Goal: Transaction & Acquisition: Purchase product/service

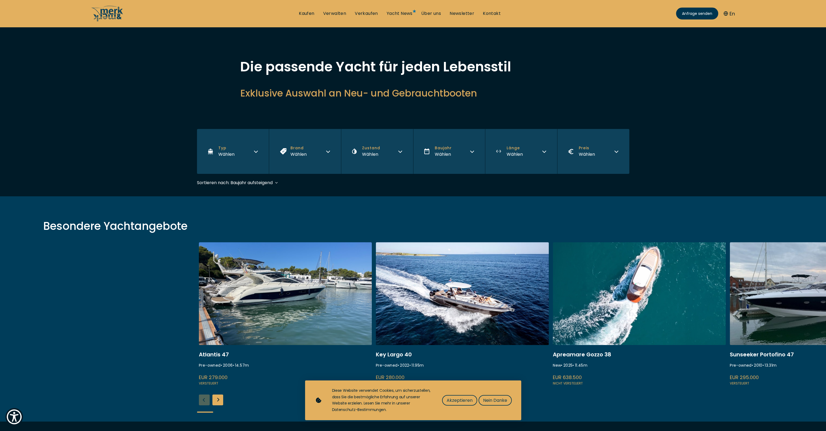
scroll to position [90, 0]
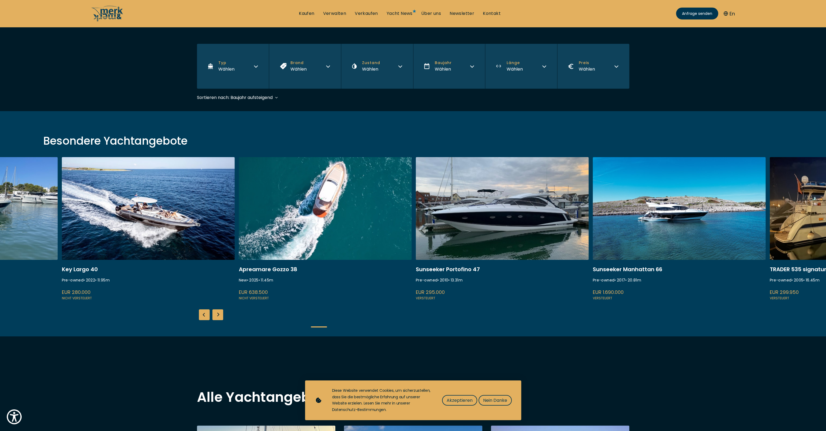
click at [317, 209] on link at bounding box center [325, 229] width 173 height 144
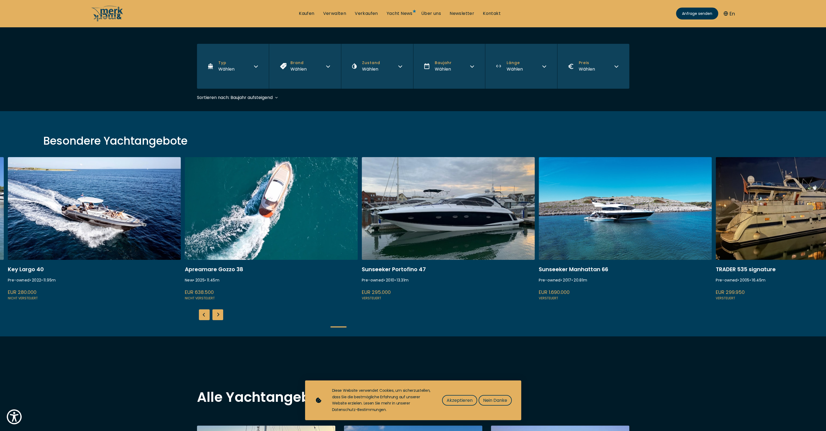
click at [557, 176] on link at bounding box center [625, 229] width 173 height 144
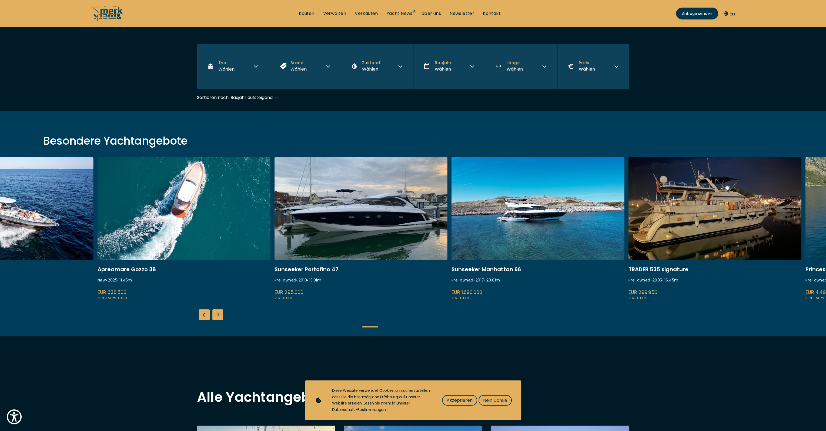
click at [494, 206] on link at bounding box center [537, 229] width 173 height 144
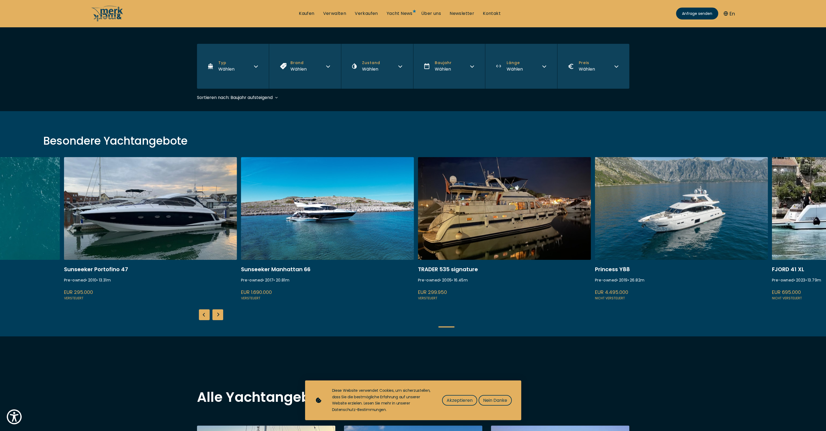
click at [418, 209] on link at bounding box center [504, 229] width 173 height 144
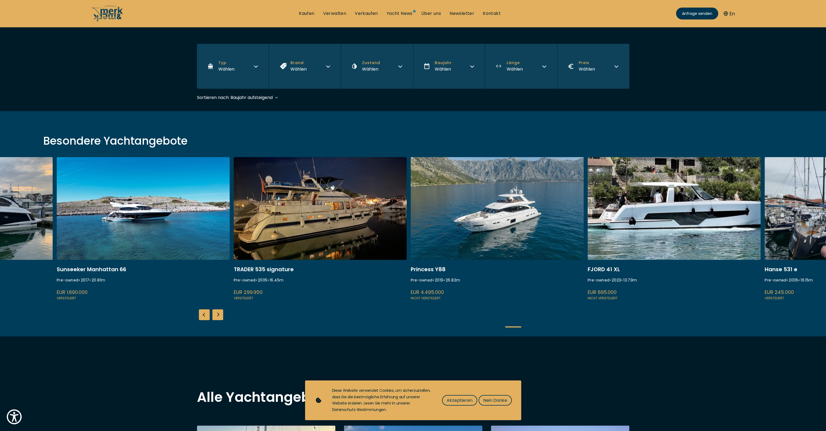
click at [587, 217] on link at bounding box center [673, 229] width 173 height 144
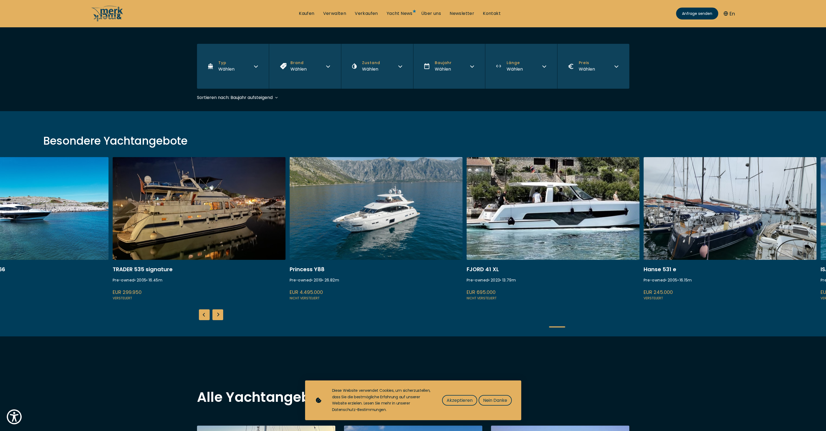
click at [562, 217] on link at bounding box center [552, 229] width 173 height 144
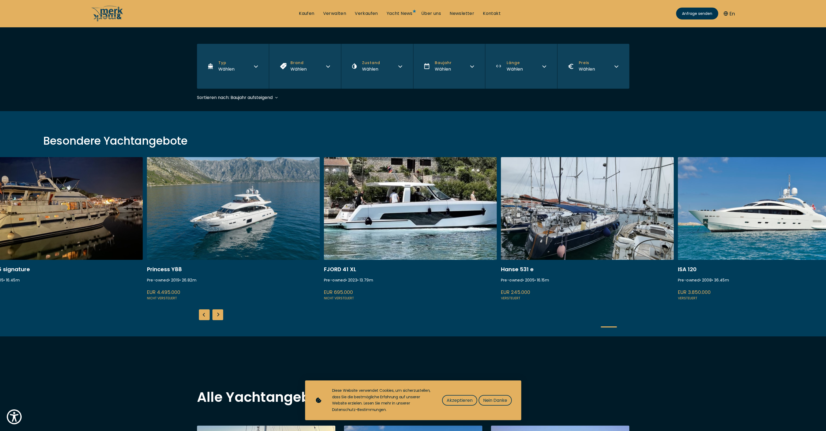
click at [459, 220] on link at bounding box center [410, 229] width 173 height 144
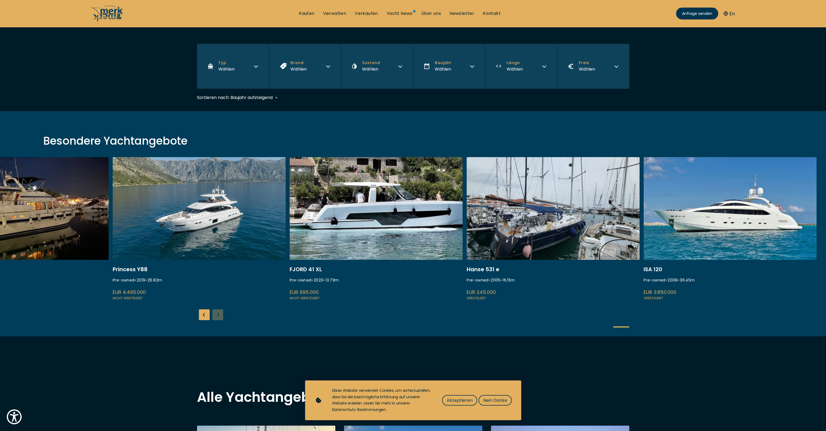
click at [490, 217] on link at bounding box center [552, 229] width 173 height 144
click at [660, 219] on link at bounding box center [729, 229] width 173 height 144
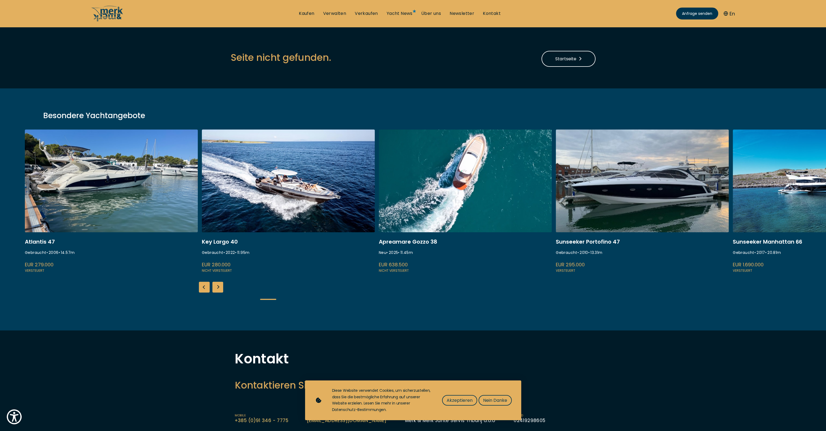
click at [431, 184] on link at bounding box center [465, 201] width 173 height 144
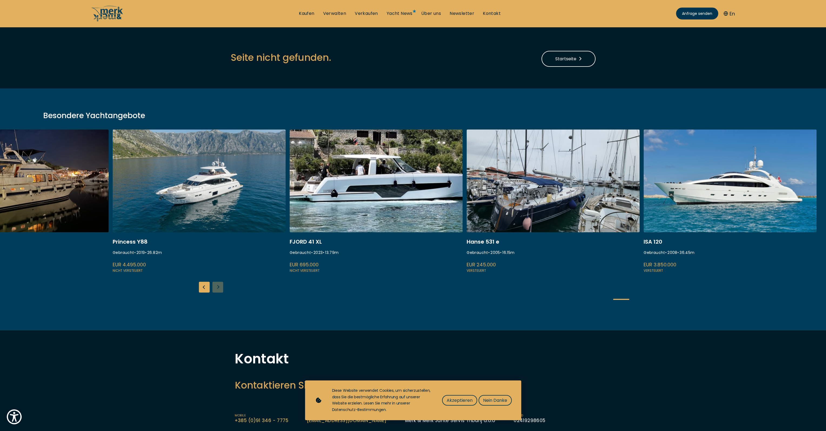
click at [737, 202] on link at bounding box center [729, 201] width 173 height 144
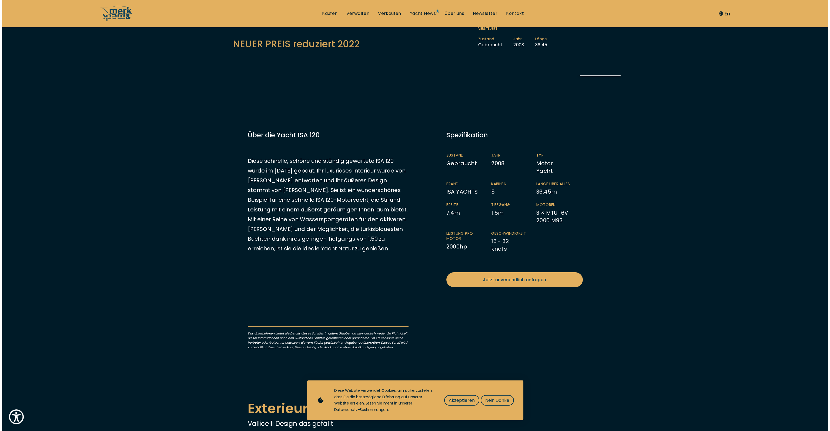
scroll to position [72, 0]
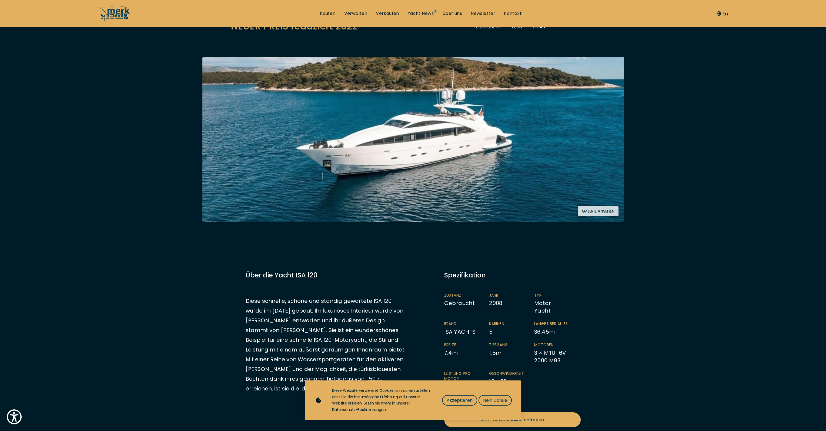
click at [598, 214] on button "Galerie ansehen" at bounding box center [597, 211] width 41 height 10
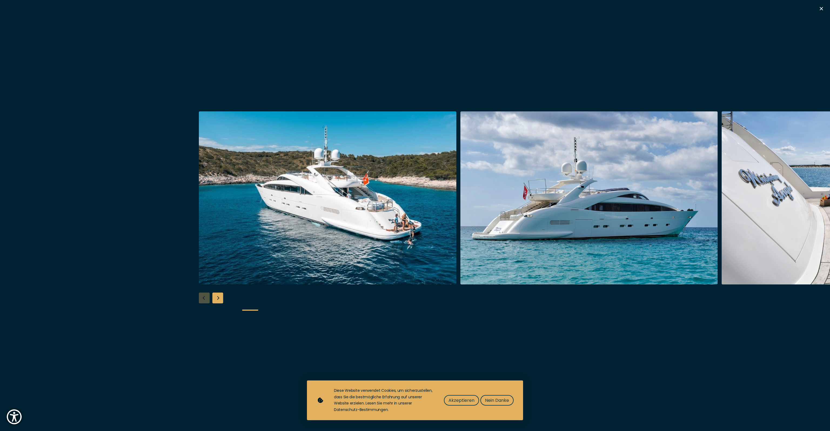
click at [365, 172] on img "button" at bounding box center [327, 197] width 257 height 173
click at [365, 173] on img "button" at bounding box center [327, 197] width 257 height 173
click at [211, 301] on div at bounding box center [415, 215] width 830 height 208
click at [212, 301] on div "Next slide" at bounding box center [217, 297] width 11 height 11
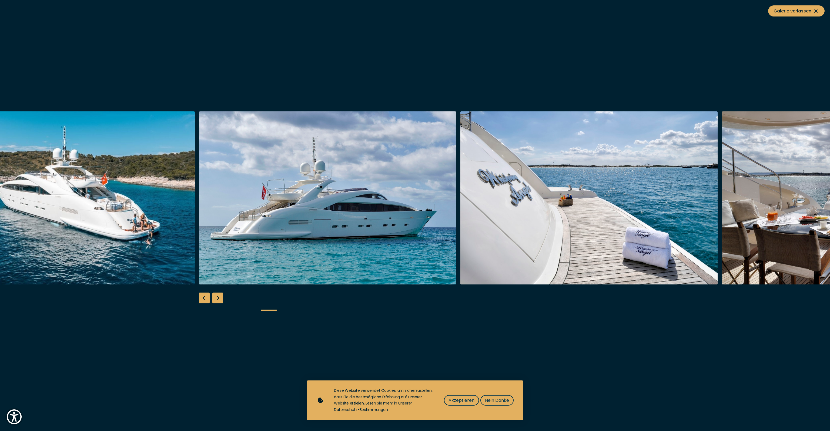
click at [215, 301] on div "Next slide" at bounding box center [217, 297] width 11 height 11
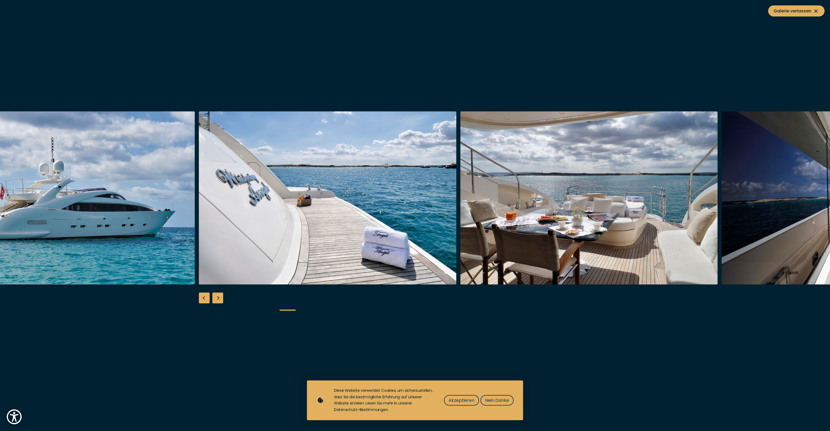
click at [215, 301] on div "Next slide" at bounding box center [217, 297] width 11 height 11
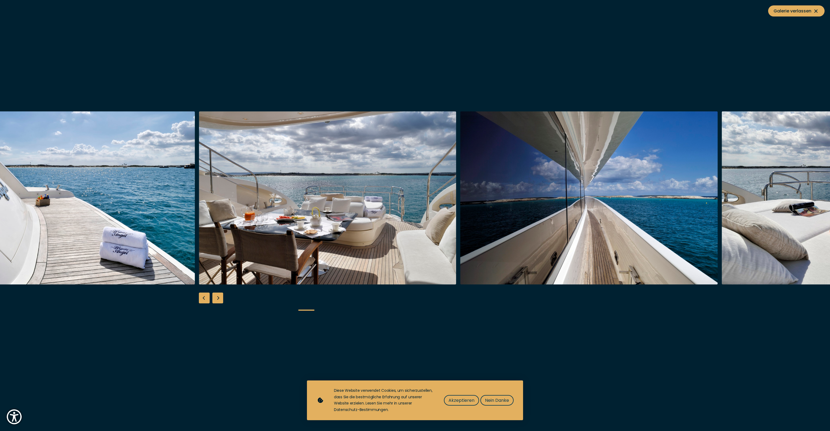
click at [215, 301] on div "Next slide" at bounding box center [217, 297] width 11 height 11
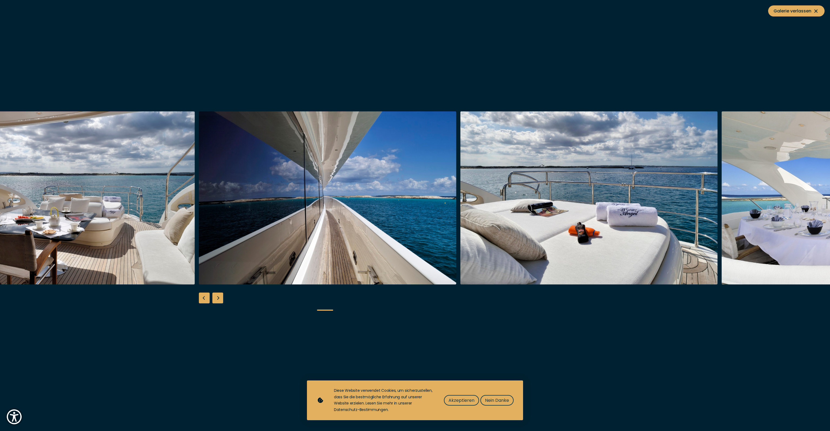
click at [215, 301] on div "Next slide" at bounding box center [217, 297] width 11 height 11
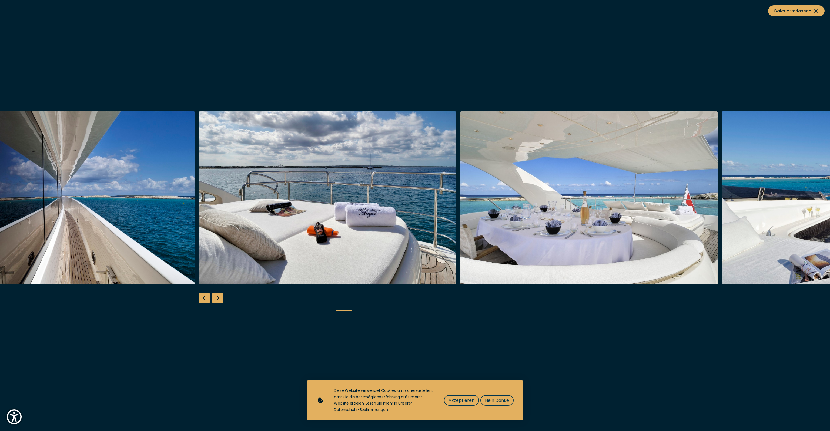
click at [215, 301] on div "Next slide" at bounding box center [217, 297] width 11 height 11
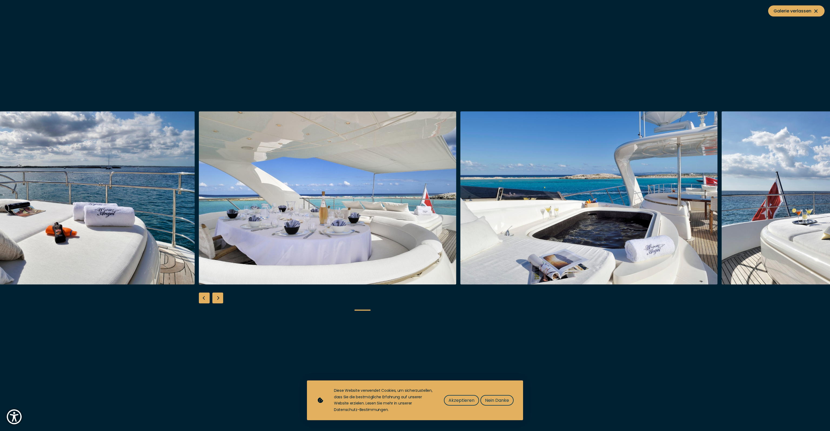
click at [215, 301] on div "Next slide" at bounding box center [217, 297] width 11 height 11
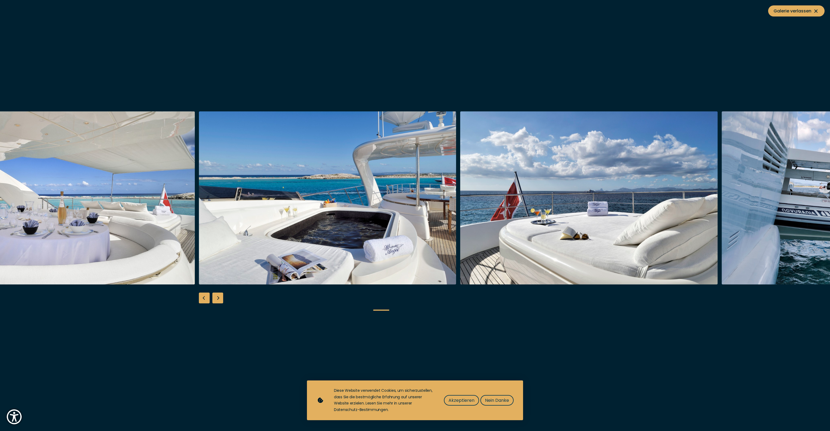
click at [215, 301] on div "Next slide" at bounding box center [217, 297] width 11 height 11
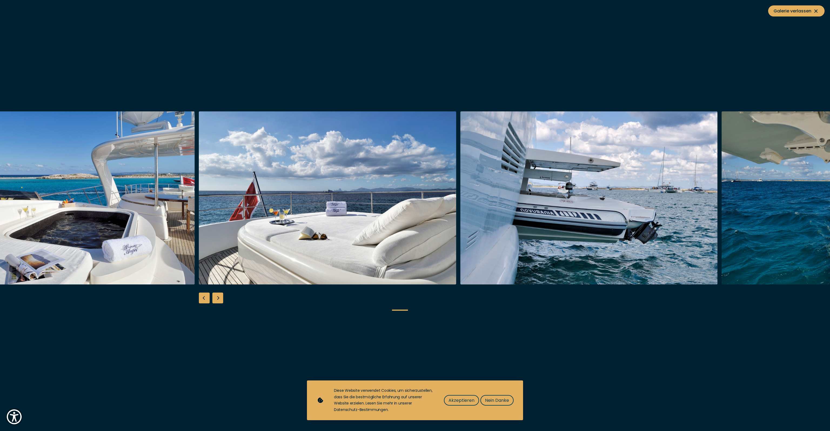
click at [215, 301] on div "Next slide" at bounding box center [217, 297] width 11 height 11
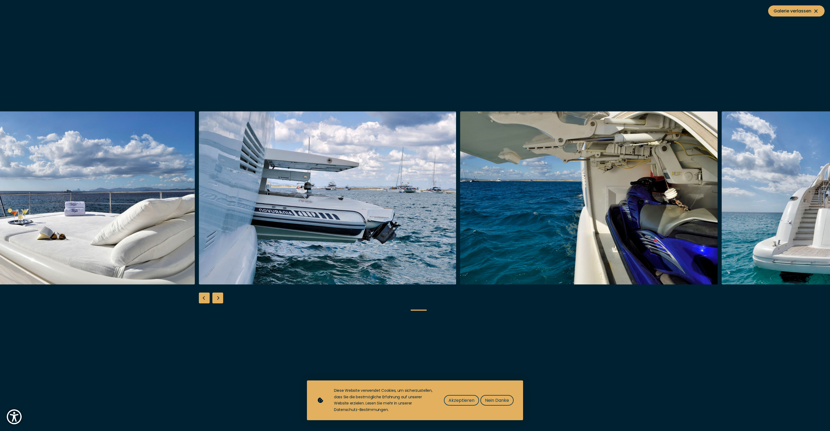
click at [205, 298] on div "Previous slide" at bounding box center [204, 297] width 11 height 11
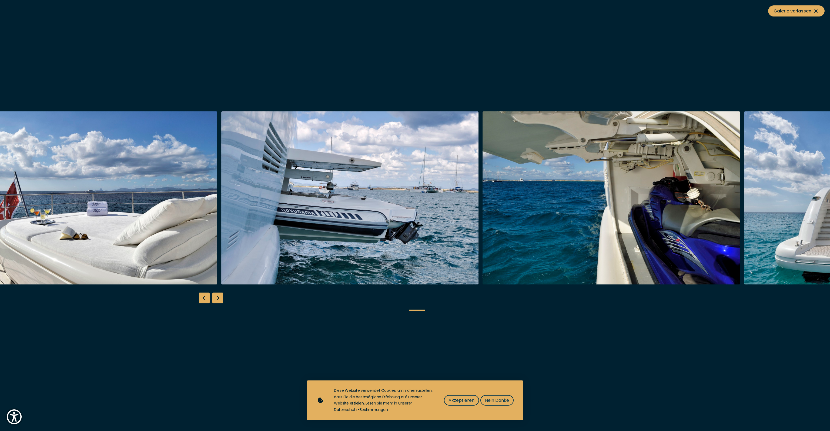
click at [205, 298] on div "Previous slide" at bounding box center [204, 297] width 11 height 11
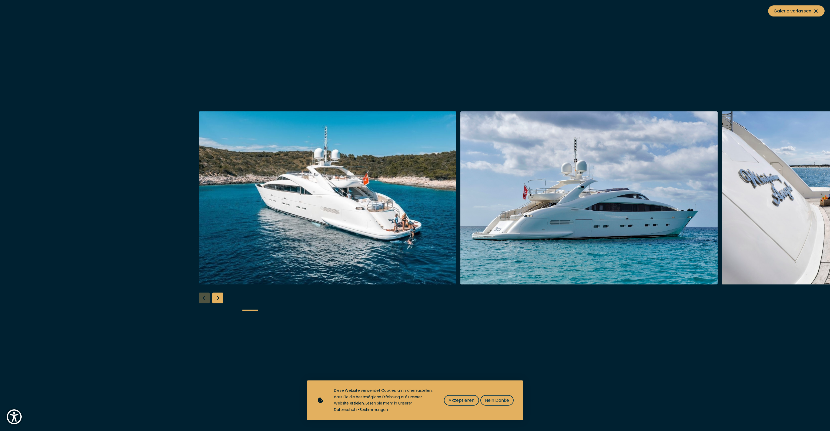
click at [217, 300] on div "Next slide" at bounding box center [217, 297] width 11 height 11
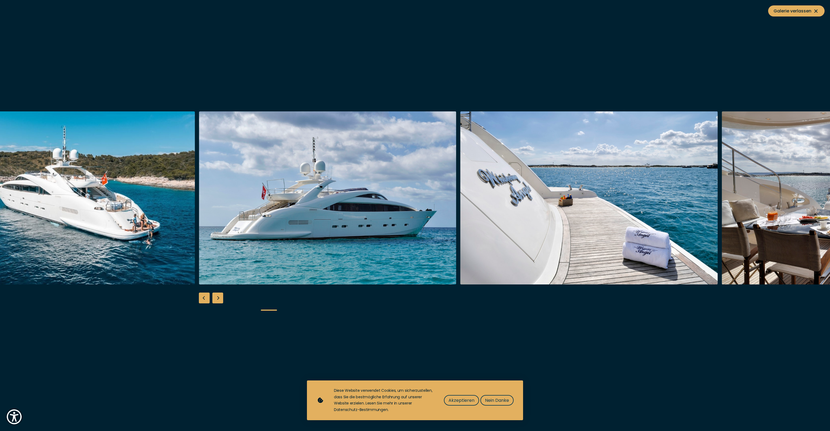
click at [217, 300] on div "Next slide" at bounding box center [217, 297] width 11 height 11
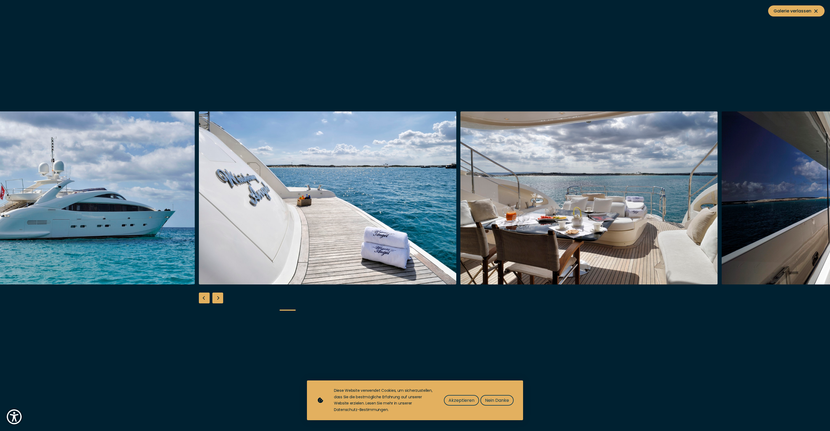
click at [217, 300] on div "Next slide" at bounding box center [217, 297] width 11 height 11
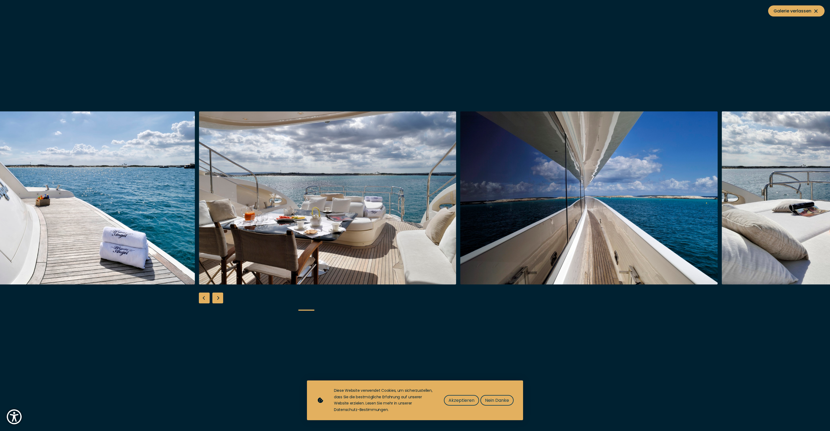
click at [217, 300] on div "Next slide" at bounding box center [217, 297] width 11 height 11
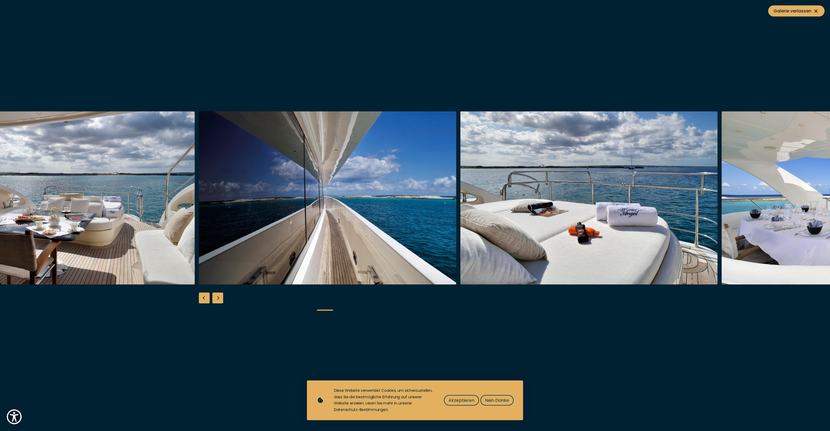
click at [217, 300] on div "Next slide" at bounding box center [217, 297] width 11 height 11
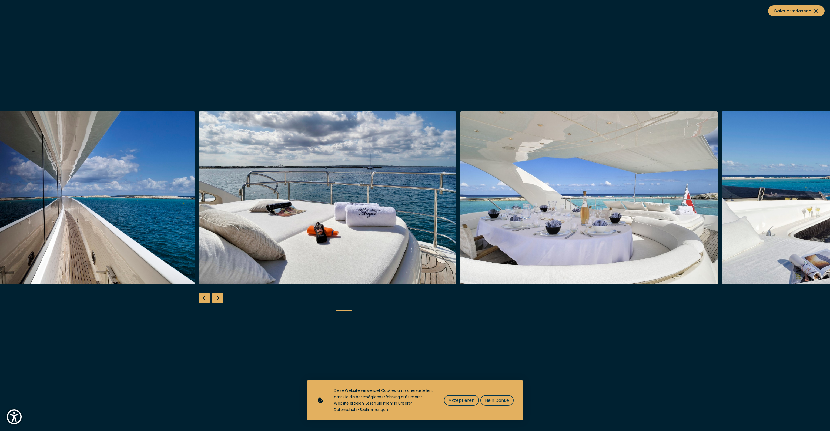
click at [217, 300] on div "Next slide" at bounding box center [217, 297] width 11 height 11
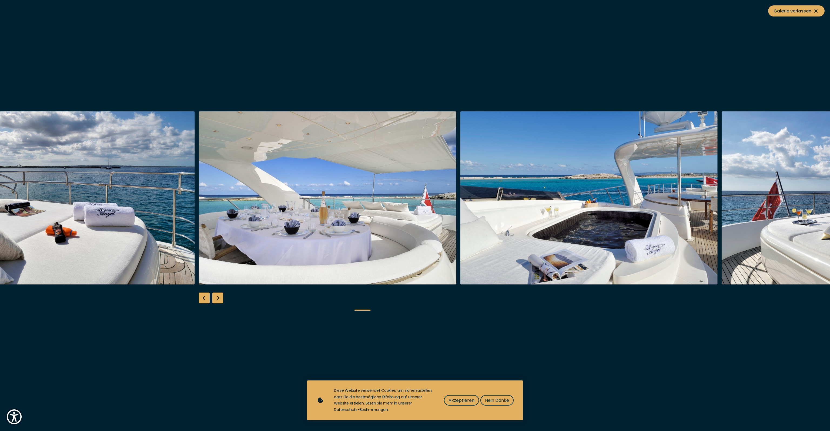
click at [217, 300] on div "Next slide" at bounding box center [217, 297] width 11 height 11
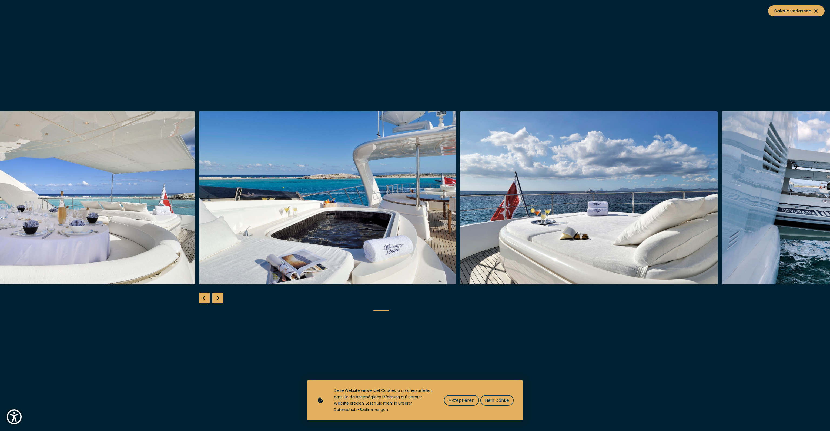
click at [217, 300] on div "Next slide" at bounding box center [217, 297] width 11 height 11
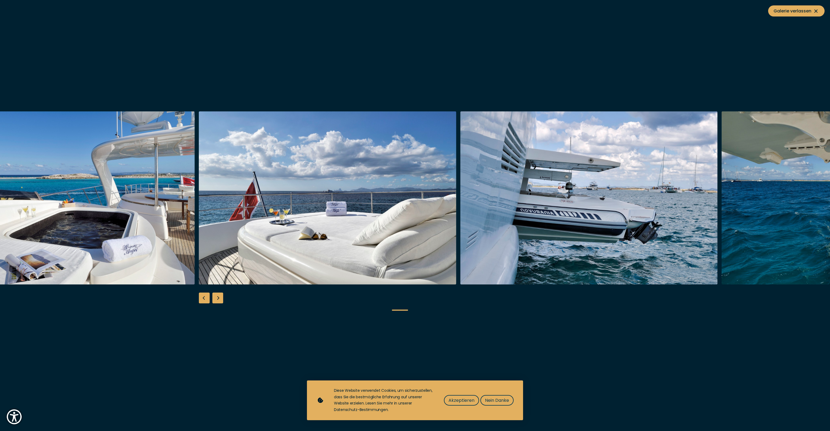
click at [217, 300] on div "Next slide" at bounding box center [217, 297] width 11 height 11
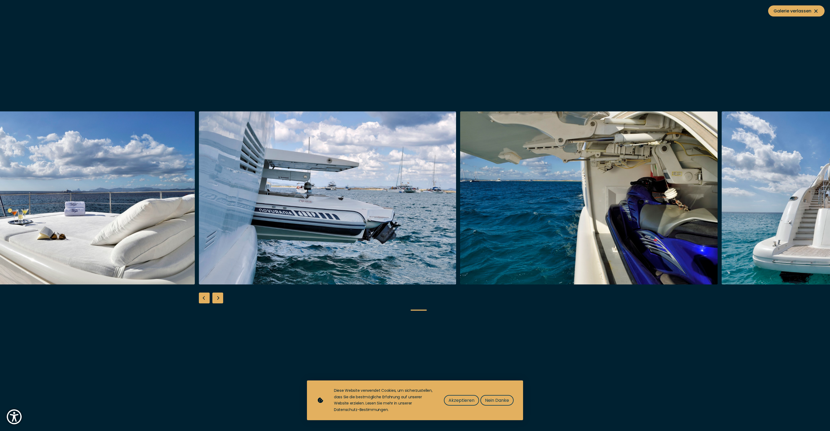
click at [217, 300] on div "Next slide" at bounding box center [217, 297] width 11 height 11
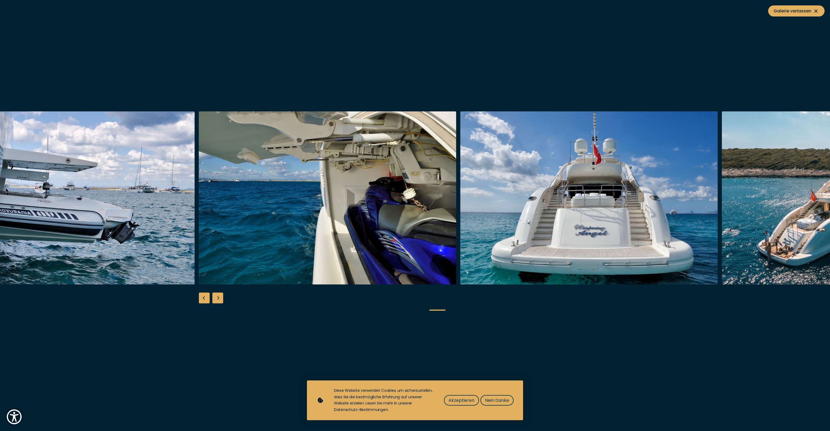
click at [217, 300] on div "Next slide" at bounding box center [217, 297] width 11 height 11
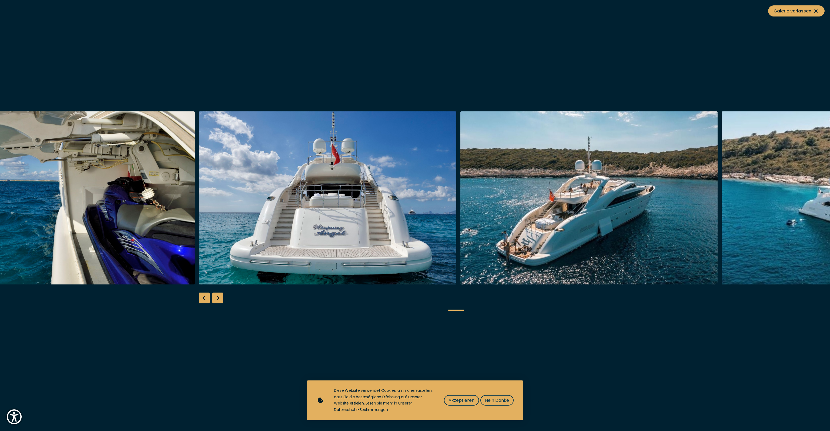
click at [217, 300] on div "Next slide" at bounding box center [217, 297] width 11 height 11
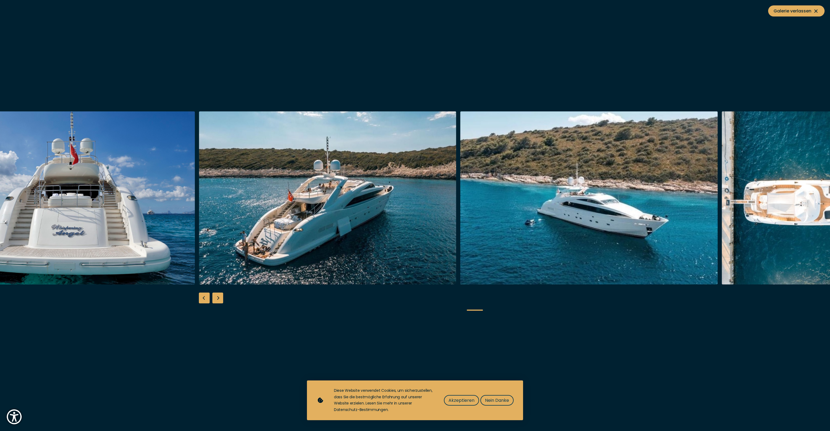
click at [217, 300] on div "Next slide" at bounding box center [217, 297] width 11 height 11
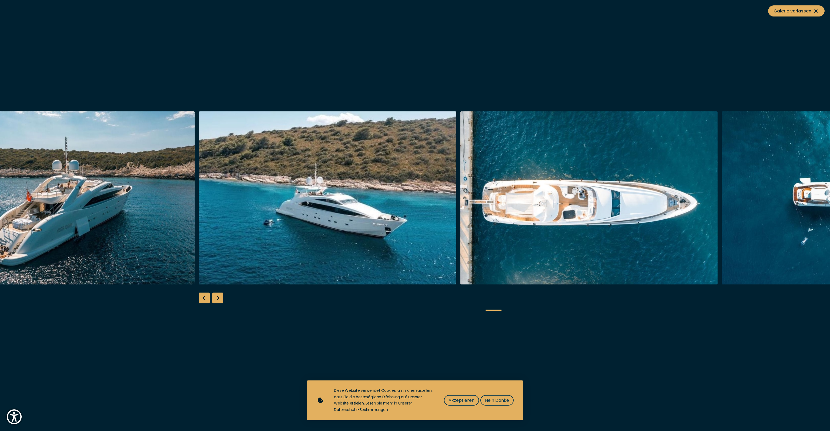
click at [217, 300] on div "Next slide" at bounding box center [217, 297] width 11 height 11
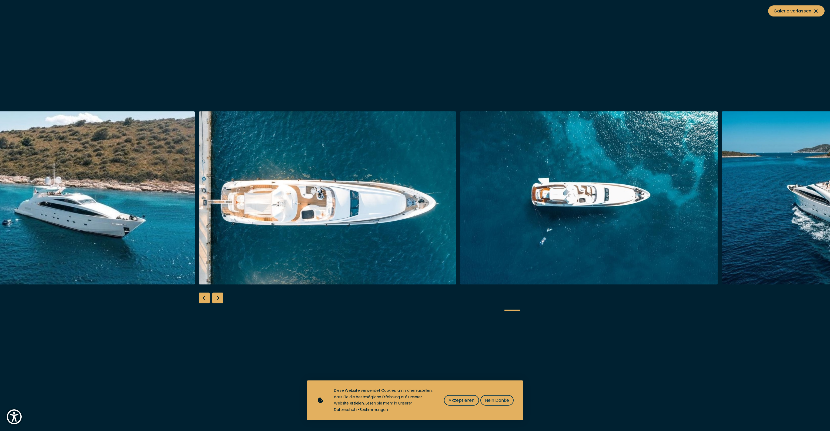
click at [217, 300] on div "Next slide" at bounding box center [217, 297] width 11 height 11
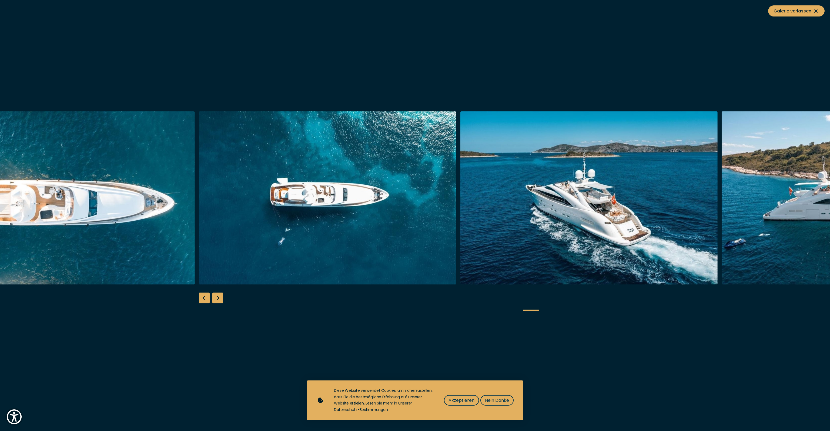
click at [217, 300] on div "Next slide" at bounding box center [217, 297] width 11 height 11
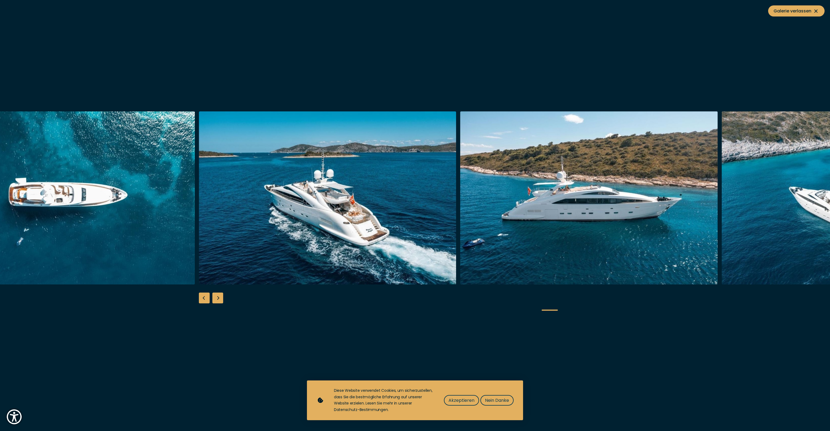
click at [217, 300] on div "Next slide" at bounding box center [217, 297] width 11 height 11
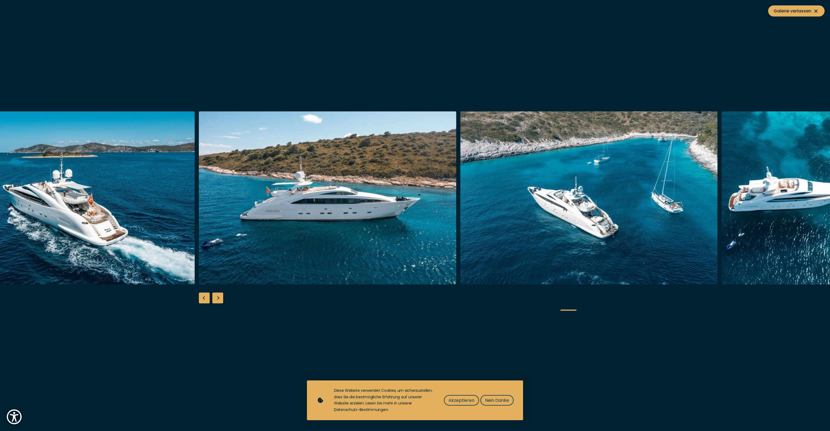
drag, startPoint x: 369, startPoint y: 158, endPoint x: 367, endPoint y: 160, distance: 3.3
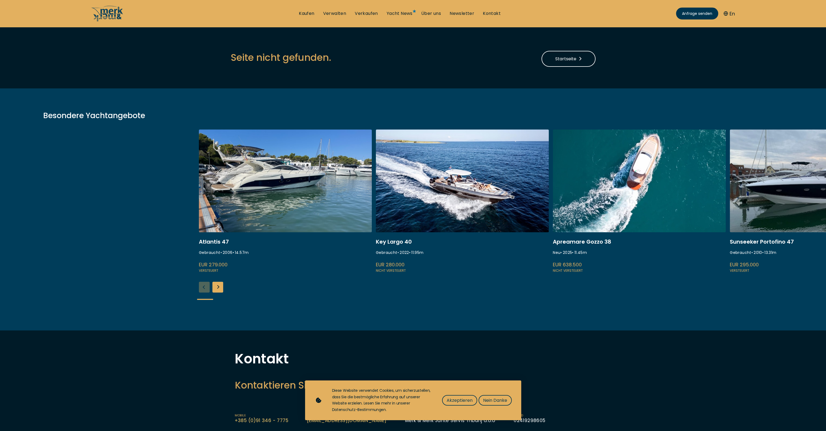
drag, startPoint x: 324, startPoint y: 85, endPoint x: 360, endPoint y: 80, distance: 36.6
